Goal: Task Accomplishment & Management: Use online tool/utility

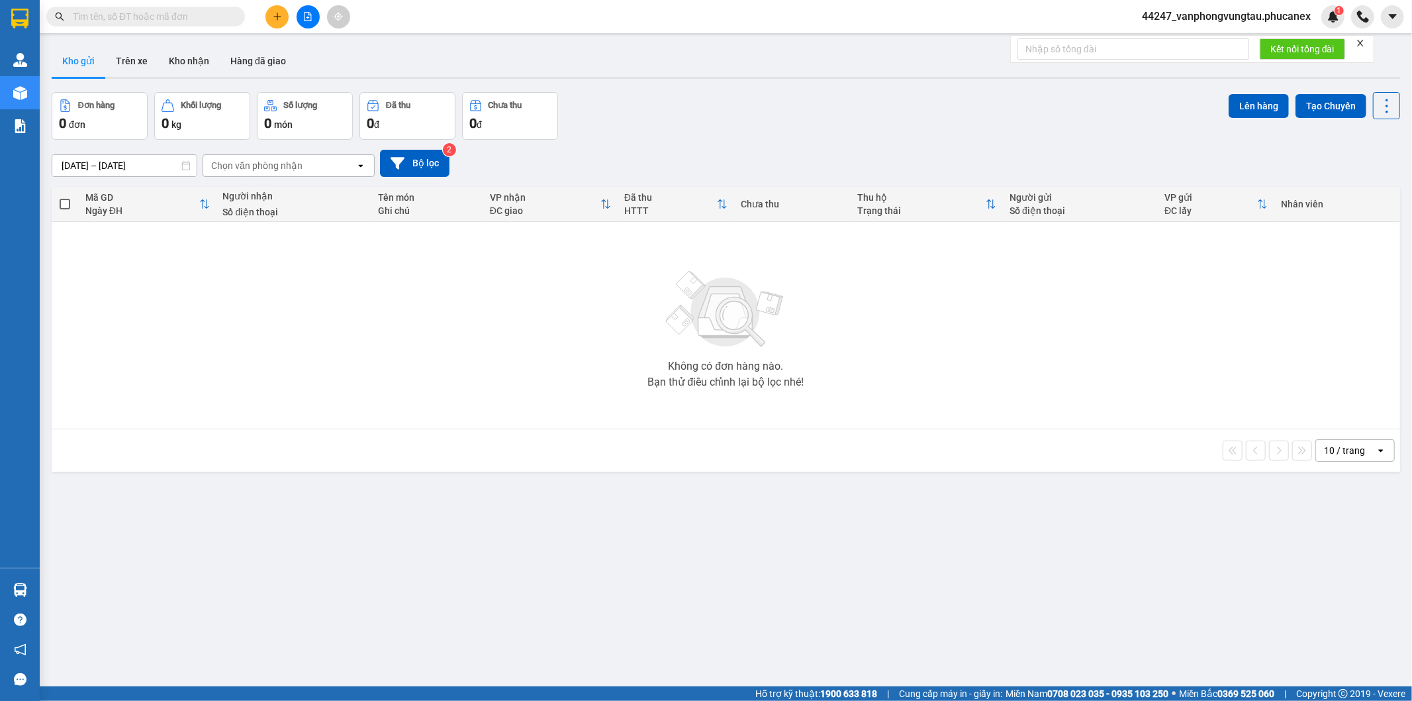
click at [306, 10] on button at bounding box center [308, 16] width 23 height 23
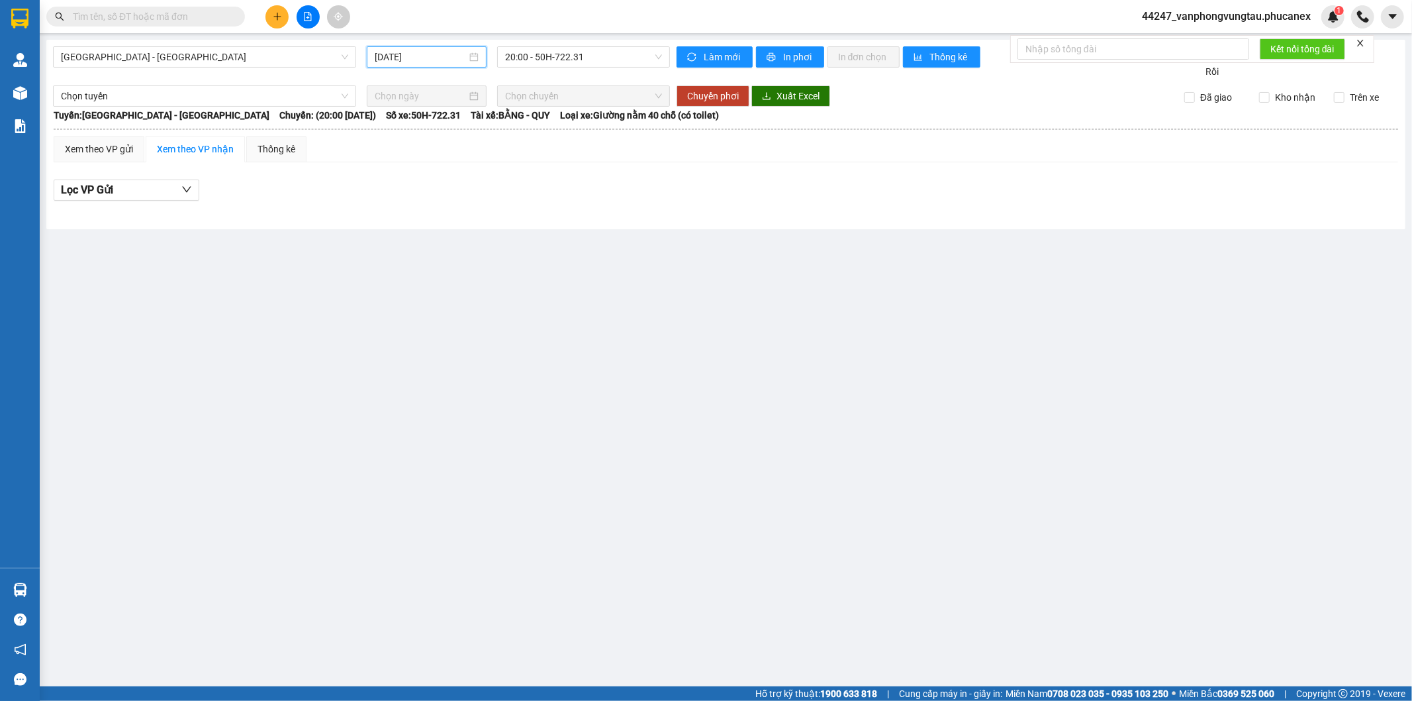
click at [409, 50] on input "[DATE]" at bounding box center [421, 57] width 92 height 15
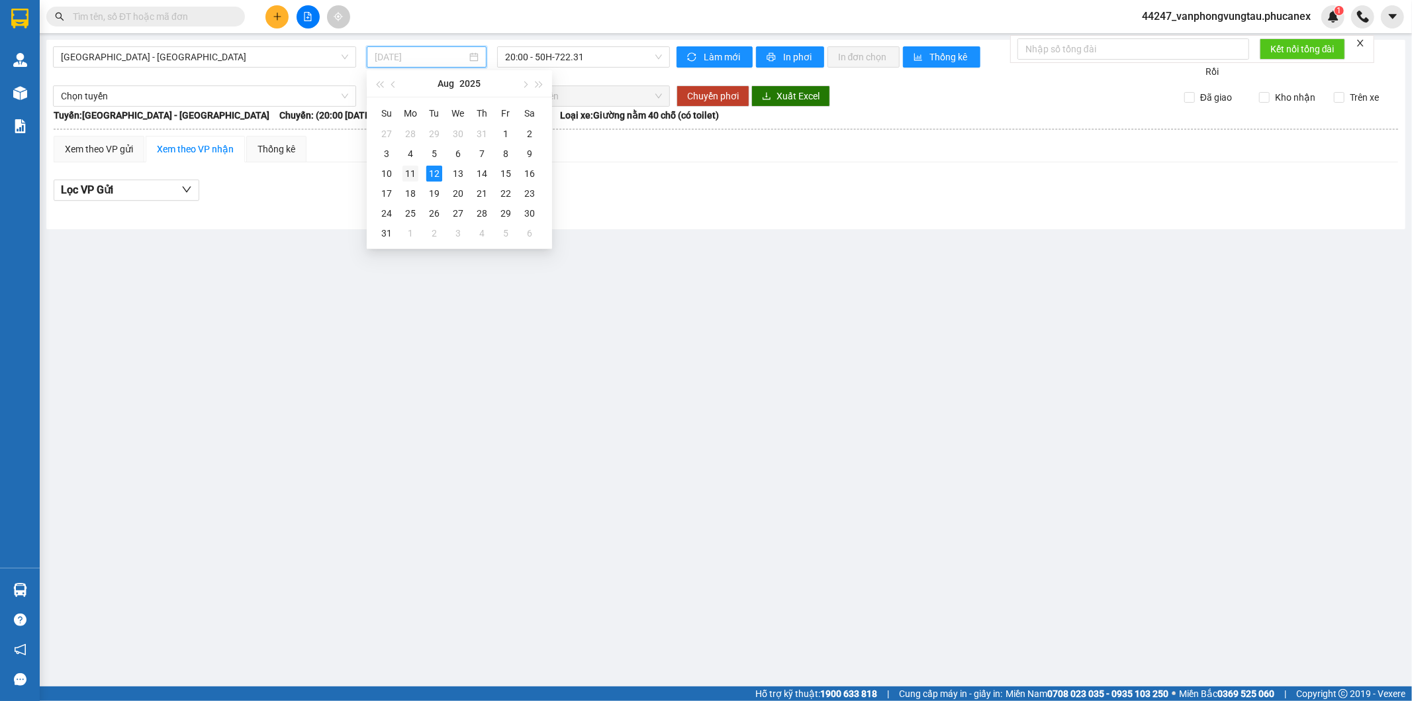
click at [417, 170] on div "11" at bounding box center [411, 174] width 16 height 16
type input "11/08/2025"
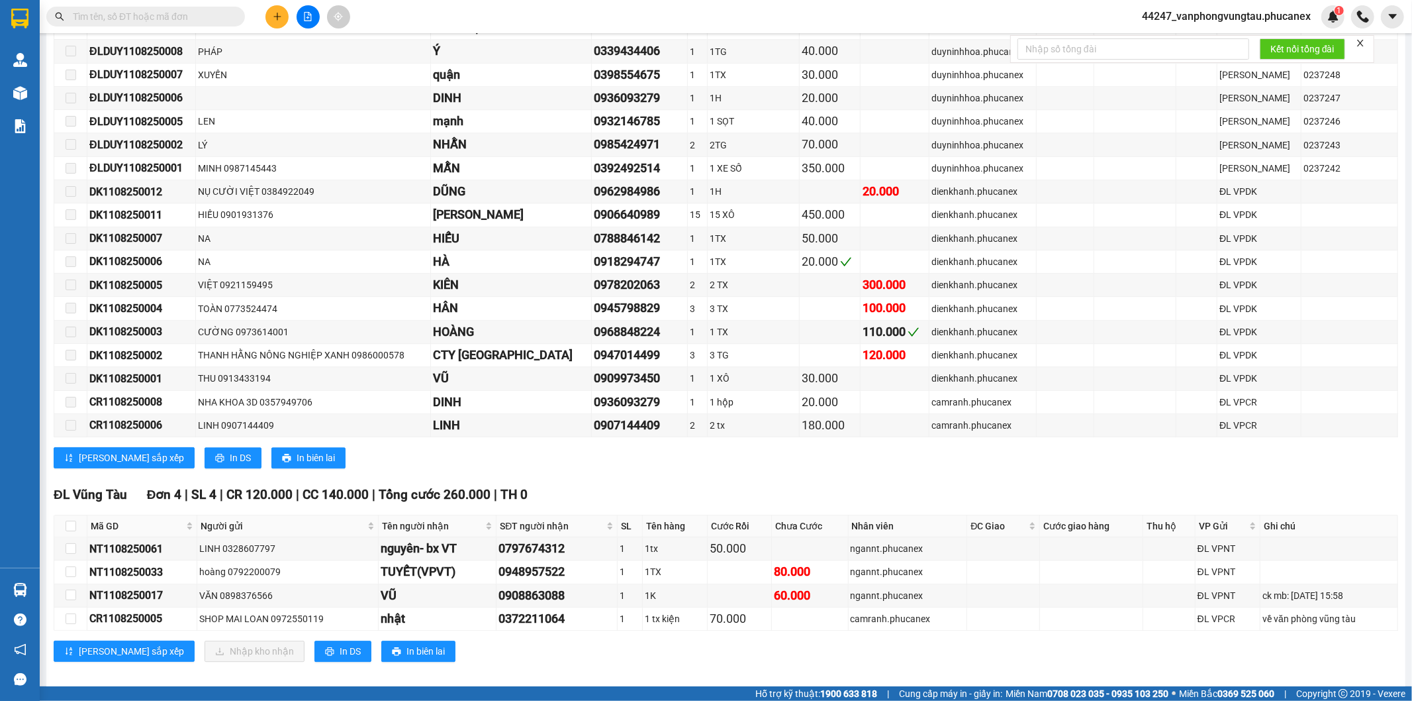
scroll to position [3035, 0]
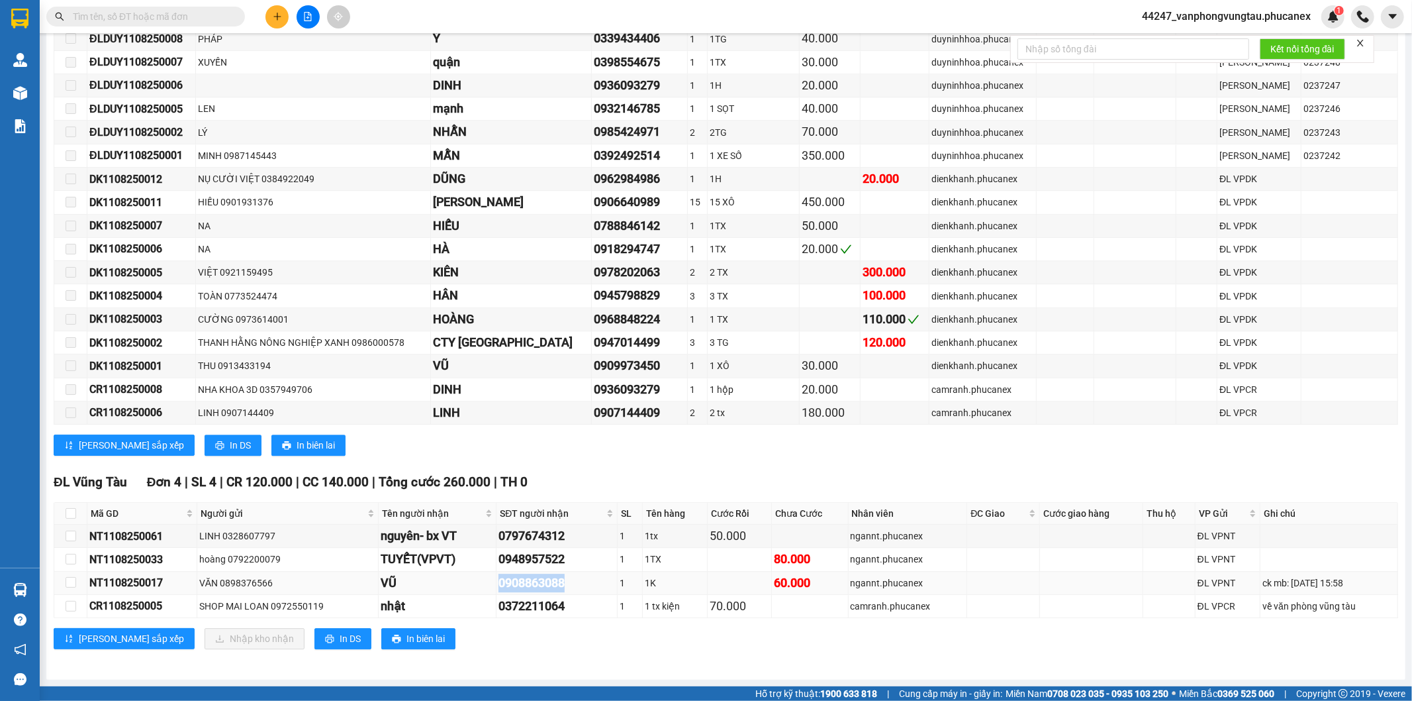
drag, startPoint x: 595, startPoint y: 583, endPoint x: 502, endPoint y: 580, distance: 92.8
click at [502, 580] on div "0908863088" at bounding box center [557, 582] width 117 height 19
copy div "0908863088"
click at [621, 639] on div "Lưu sắp xếp Nhập kho nhận In DS In biên lai" at bounding box center [726, 638] width 1345 height 21
click at [842, 449] on div "Lưu sắp xếp In DS In biên lai" at bounding box center [726, 444] width 1345 height 21
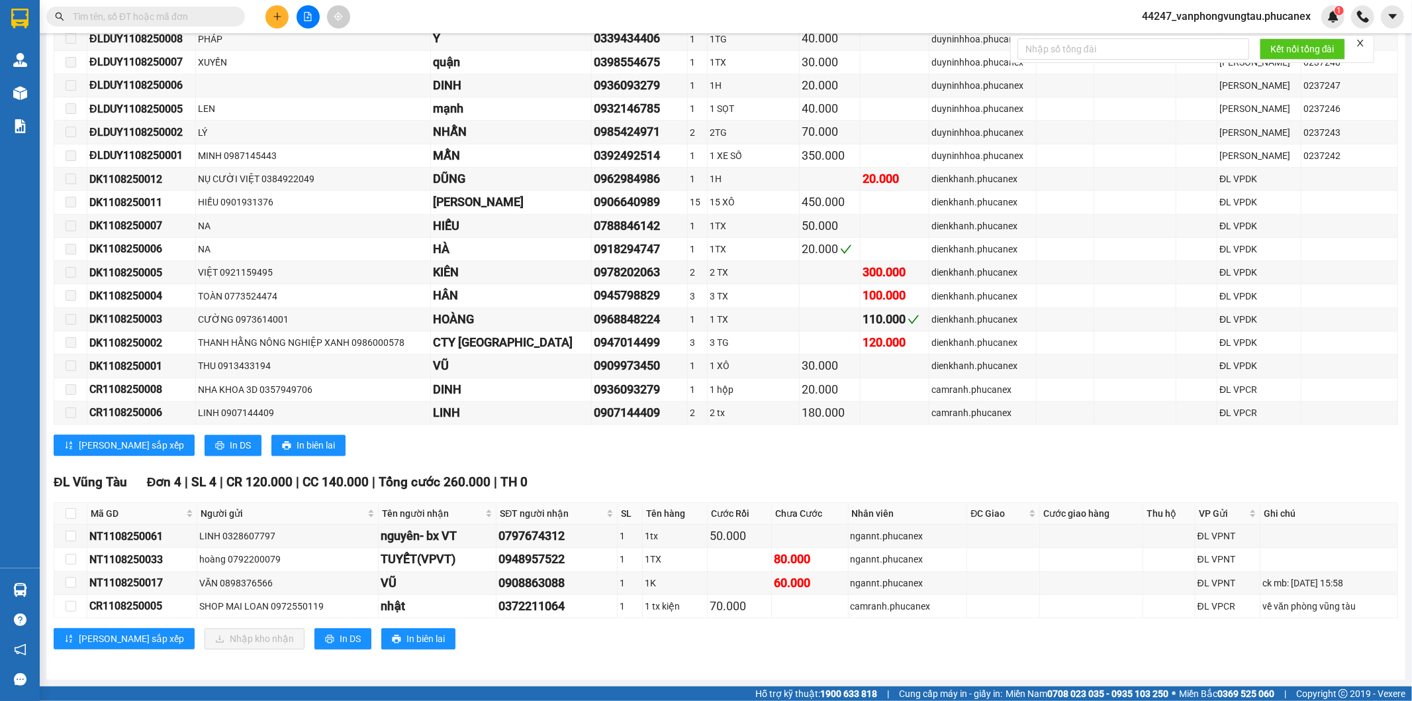
click at [653, 472] on div "ĐL Vũng Tàu Đơn 4 | SL 4 | CR 120.000 | CC 140.000 | Tổng cước 260.000 | TH 0" at bounding box center [726, 482] width 1345 height 20
click at [834, 658] on div "ĐL Vũng Tàu Đơn 4 | SL 4 | CR 120.000 | CC 140.000 | Tổng cước 260.000 | TH 0…" at bounding box center [726, 565] width 1345 height 187
